Goal: Entertainment & Leisure: Consume media (video, audio)

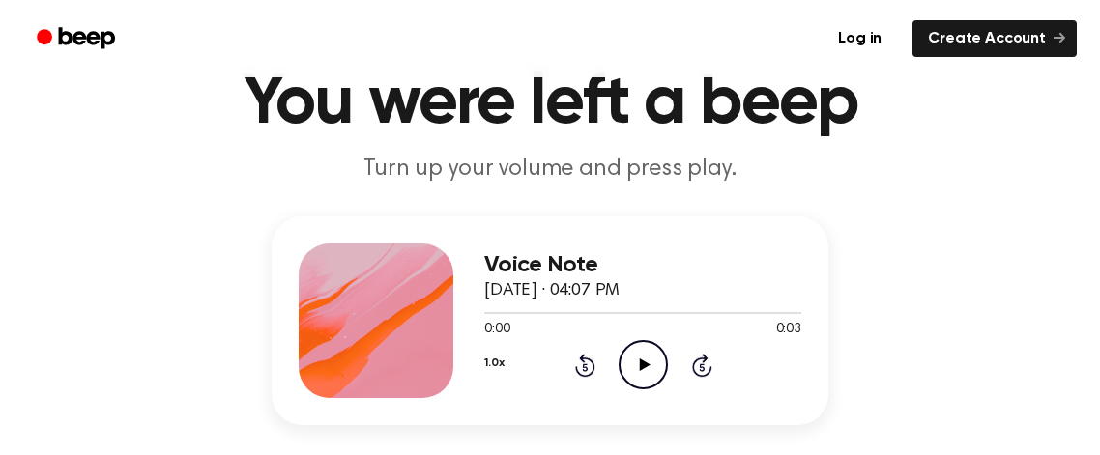
scroll to position [82, 0]
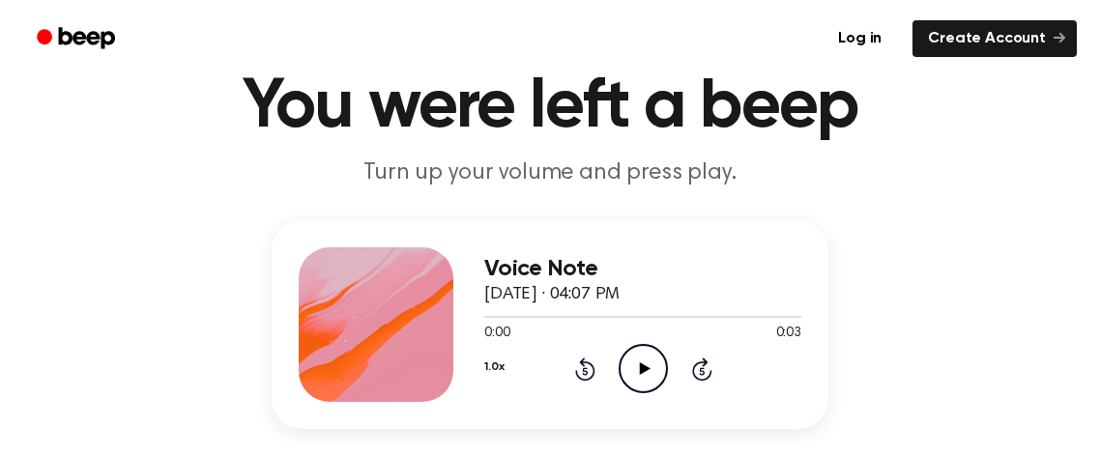
click at [650, 374] on icon "Play Audio" at bounding box center [643, 368] width 49 height 49
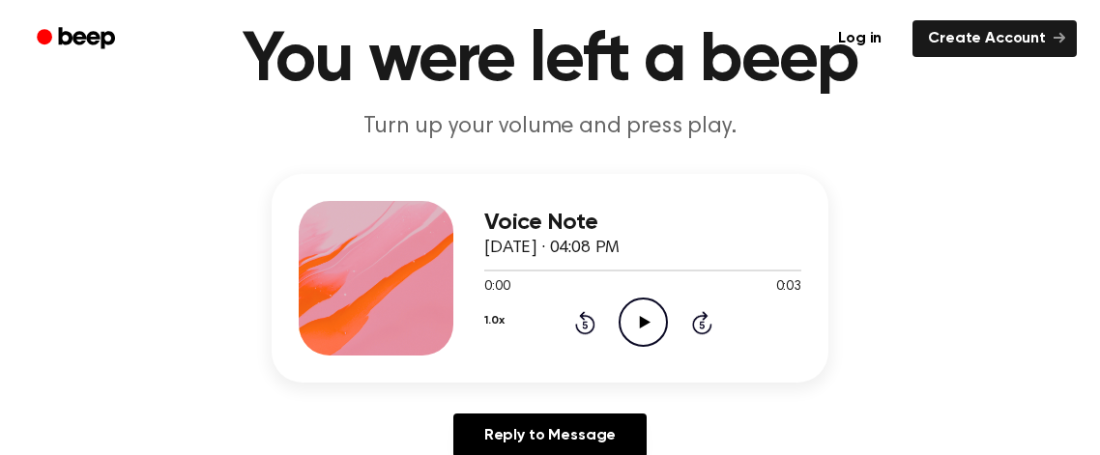
scroll to position [182, 0]
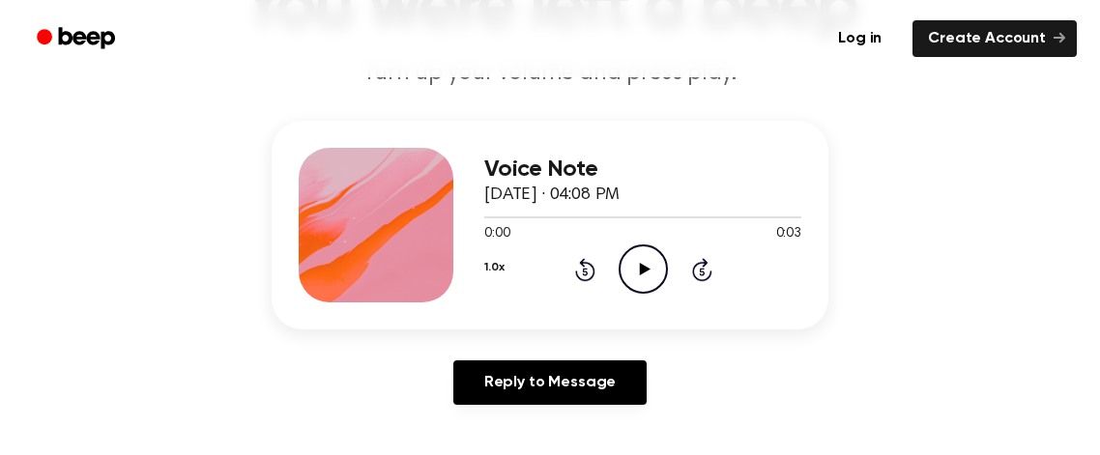
click at [645, 274] on icon "Play Audio" at bounding box center [643, 269] width 49 height 49
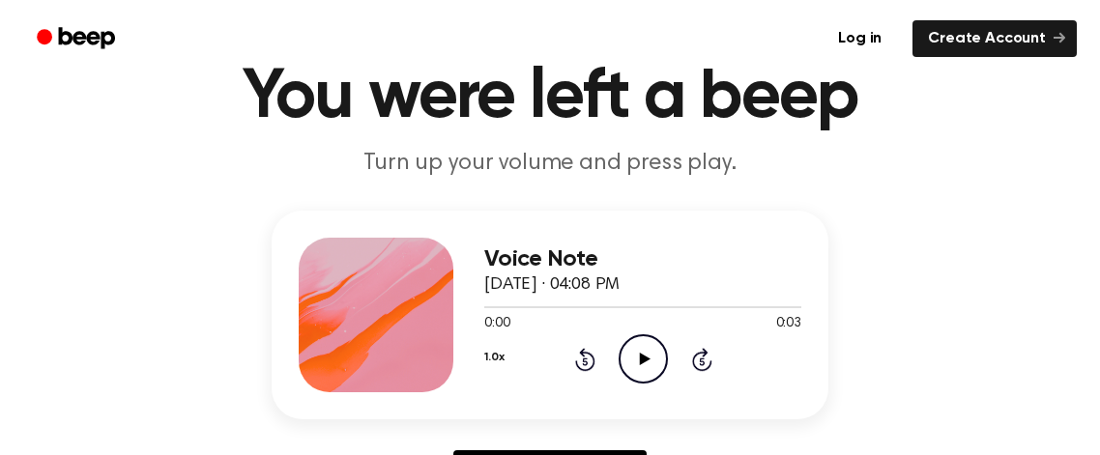
scroll to position [105, 0]
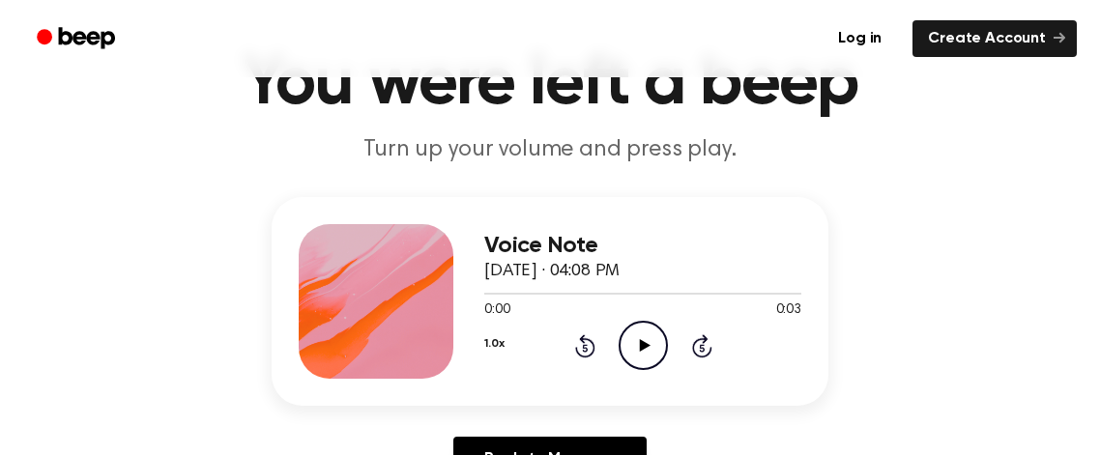
click at [645, 336] on icon "Play Audio" at bounding box center [643, 345] width 49 height 49
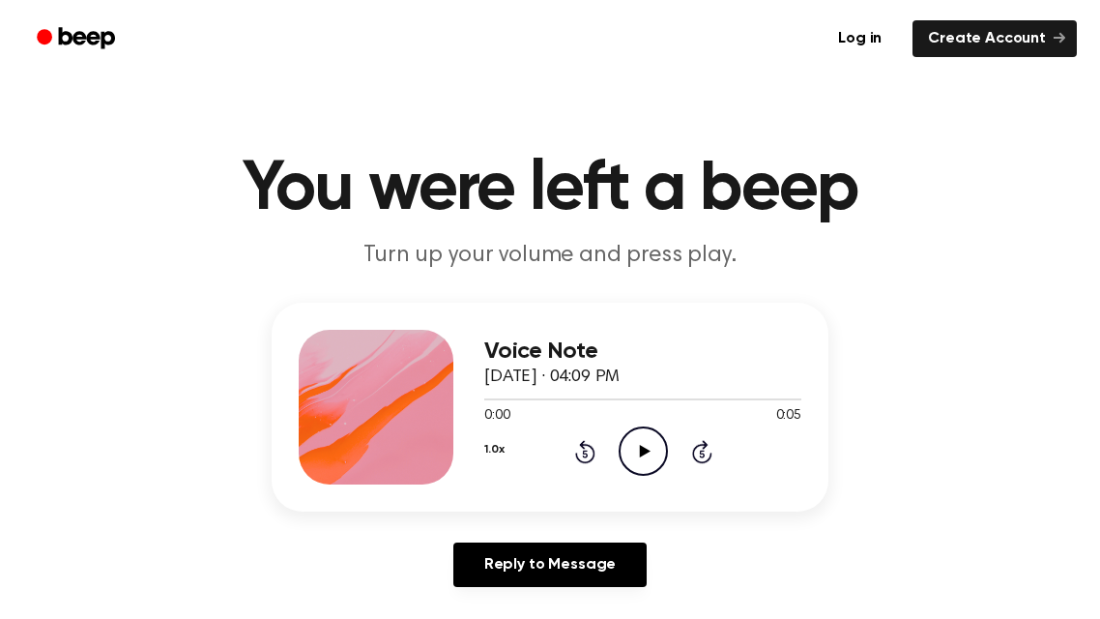
click at [619, 451] on icon "Play Audio" at bounding box center [643, 450] width 49 height 49
click at [641, 444] on icon "Play Audio" at bounding box center [643, 450] width 49 height 49
click at [628, 452] on icon "Play Audio" at bounding box center [643, 450] width 49 height 49
click at [631, 453] on icon "Play Audio" at bounding box center [643, 450] width 49 height 49
click at [623, 472] on icon "Play Audio" at bounding box center [643, 450] width 49 height 49
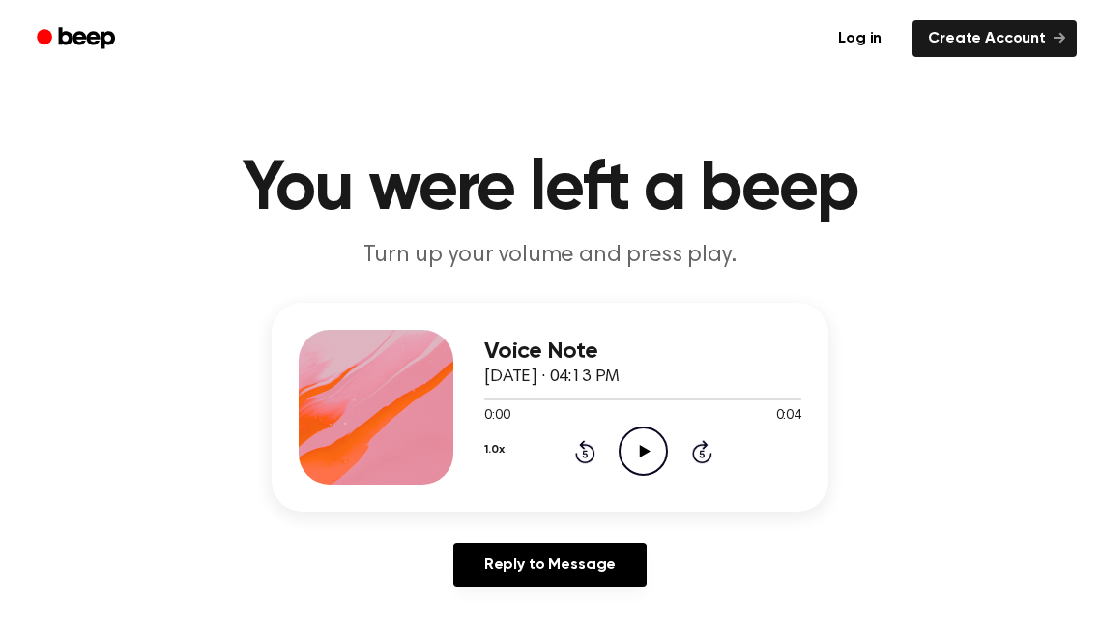
click at [646, 453] on icon "Play Audio" at bounding box center [643, 450] width 49 height 49
